Goal: Task Accomplishment & Management: Manage account settings

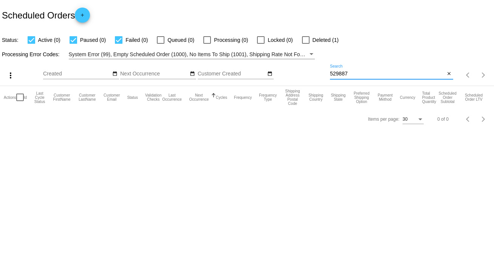
drag, startPoint x: 350, startPoint y: 73, endPoint x: 325, endPoint y: 73, distance: 25.3
click at [325, 73] on div "more_vert Sep Jan Feb Mar [DATE]" at bounding box center [247, 72] width 494 height 27
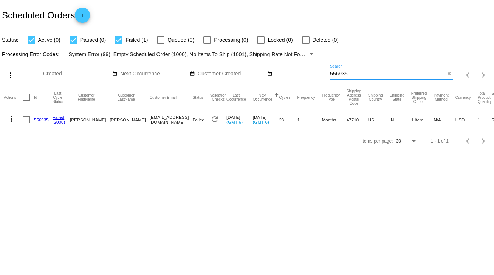
type input "556935"
click at [27, 119] on div at bounding box center [27, 120] width 8 height 8
click at [26, 123] on input "checkbox" at bounding box center [26, 123] width 0 height 0
checkbox input "true"
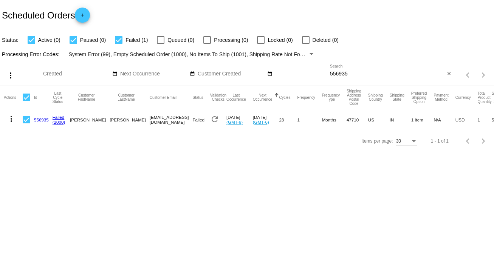
click at [9, 121] on mat-icon "more_vert" at bounding box center [11, 118] width 9 height 9
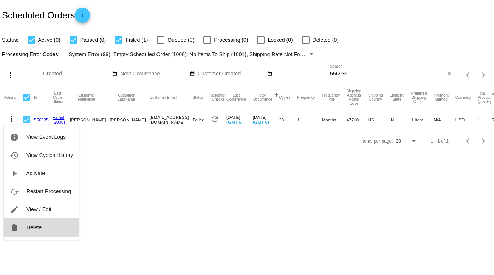
click at [36, 227] on span "Delete" at bounding box center [33, 228] width 15 height 6
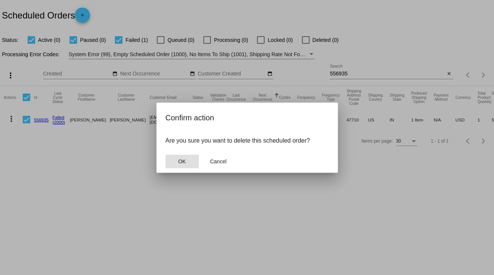
click at [183, 163] on span "OK" at bounding box center [182, 162] width 8 height 6
